Goal: Entertainment & Leisure: Browse casually

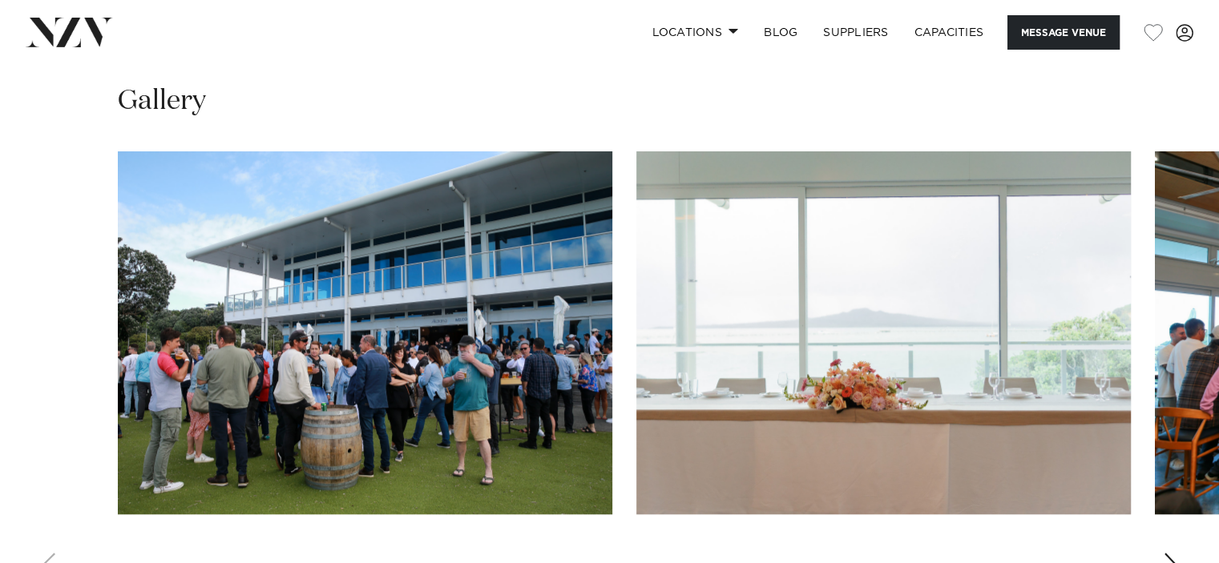
scroll to position [1763, 0]
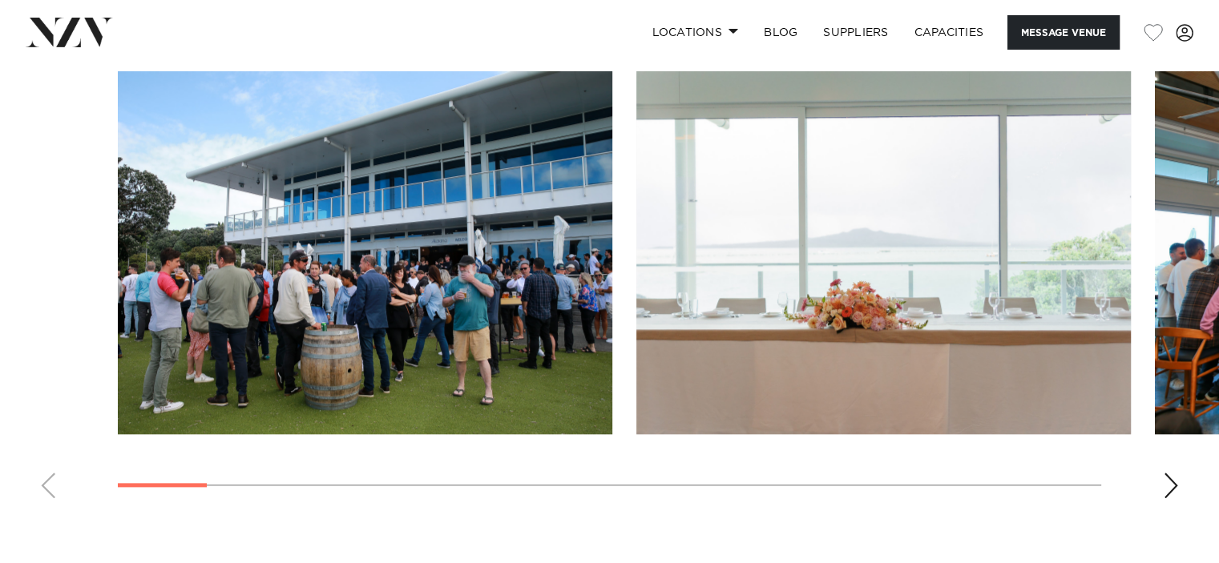
click at [986, 337] on img "2 / 21" at bounding box center [883, 252] width 494 height 363
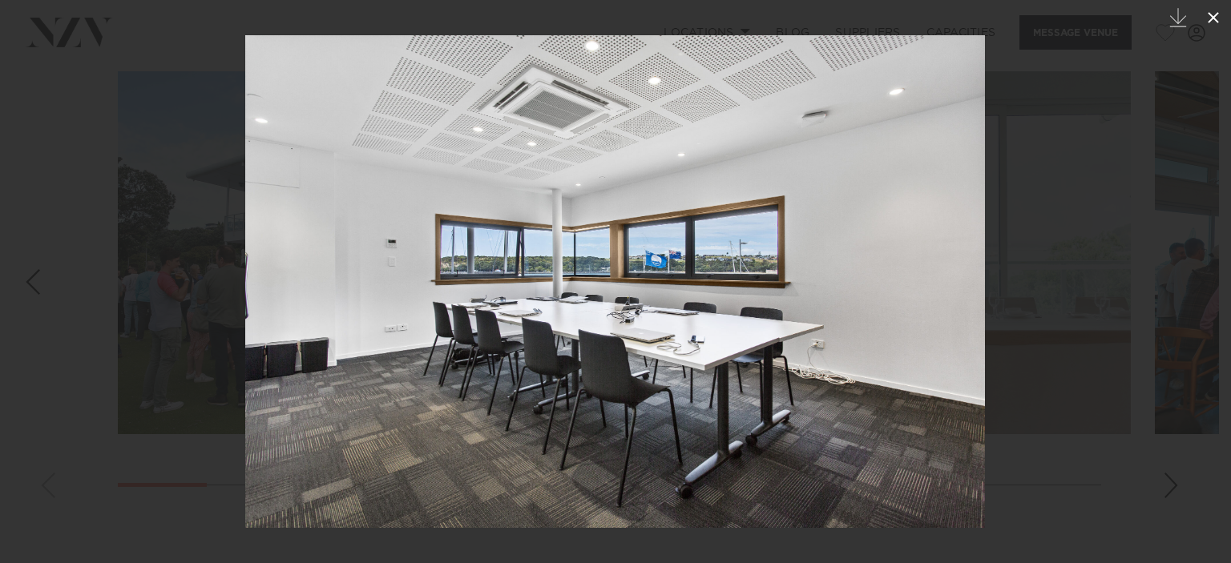
click at [1218, 18] on button at bounding box center [1213, 17] width 35 height 35
